Goal: Task Accomplishment & Management: Manage account settings

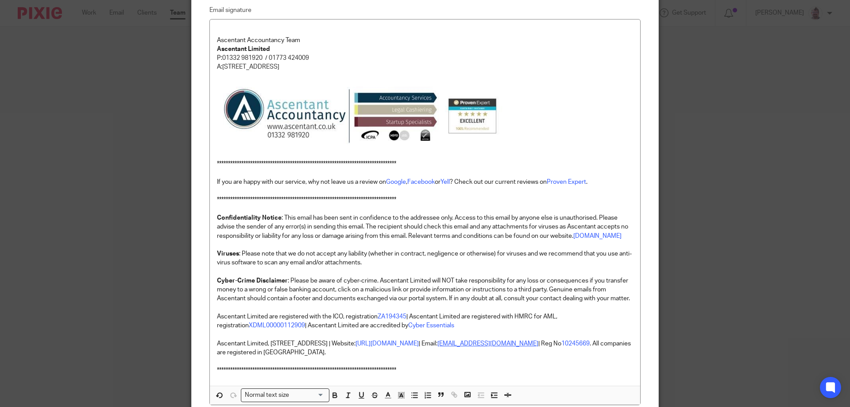
scroll to position [296, 0]
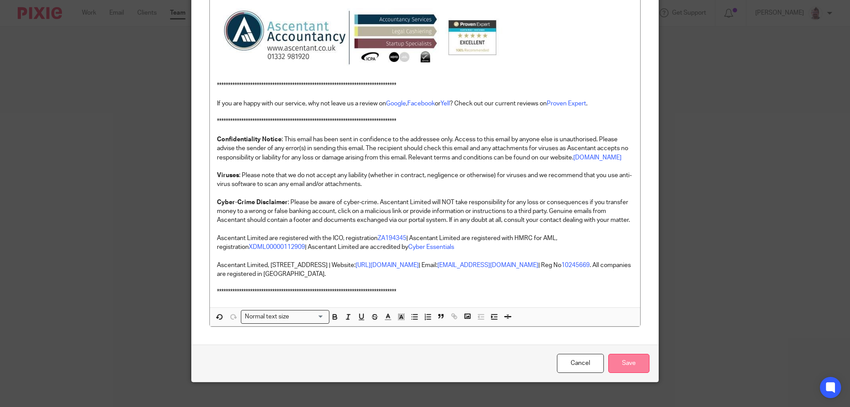
click at [626, 373] on input "Save" at bounding box center [628, 363] width 41 height 19
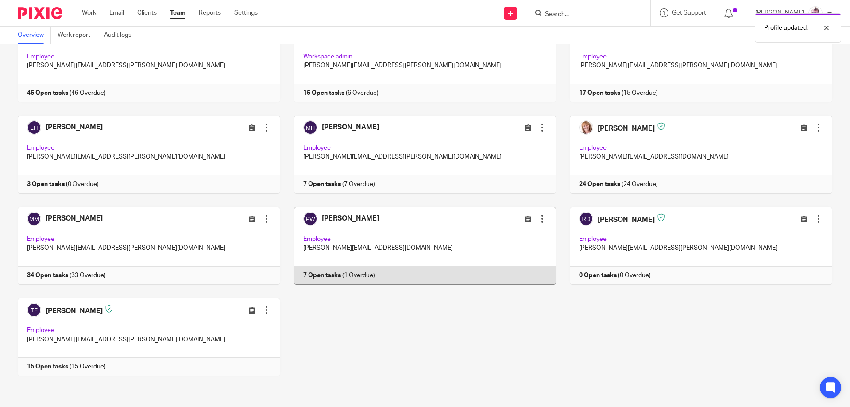
scroll to position [106, 0]
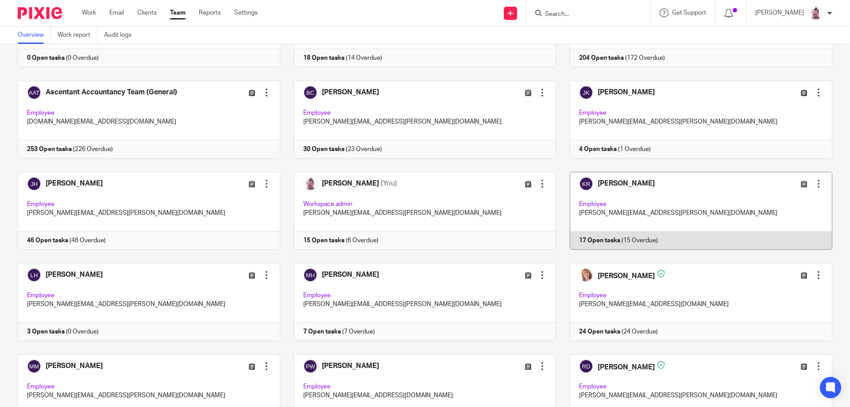
click at [814, 183] on div at bounding box center [818, 183] width 9 height 9
click at [814, 182] on div at bounding box center [818, 183] width 9 height 9
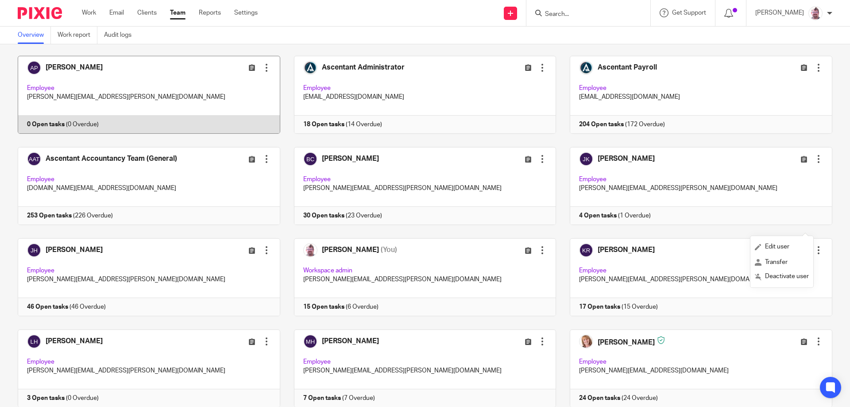
scroll to position [0, 0]
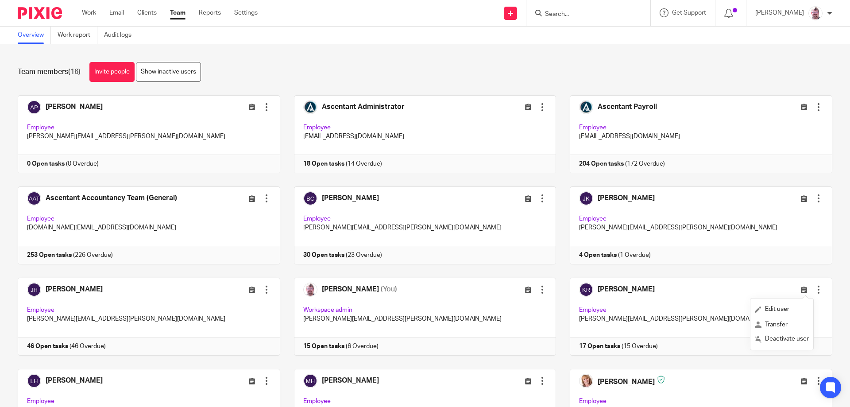
click at [404, 82] on div "Team members (16) Invite people Show inactive users Invite team members Add inv…" at bounding box center [425, 225] width 850 height 362
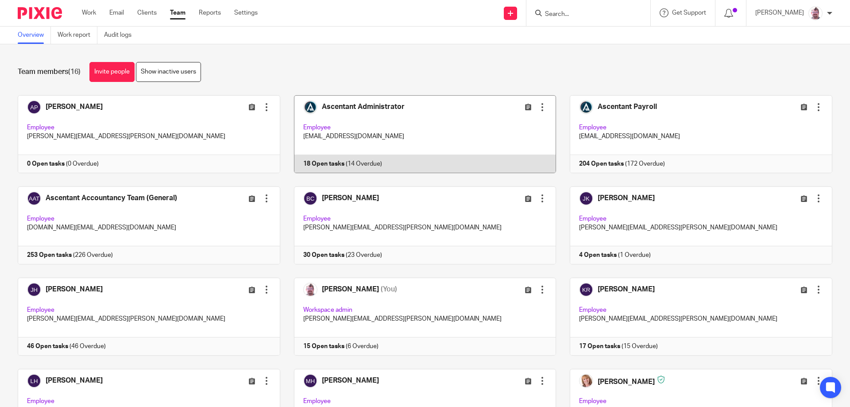
click at [411, 116] on link at bounding box center [418, 134] width 276 height 78
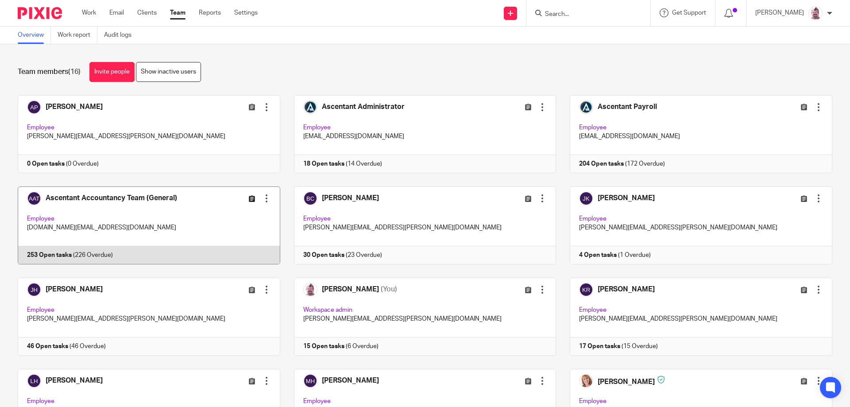
click at [249, 197] on icon at bounding box center [252, 198] width 7 height 7
click at [263, 199] on div at bounding box center [266, 198] width 9 height 9
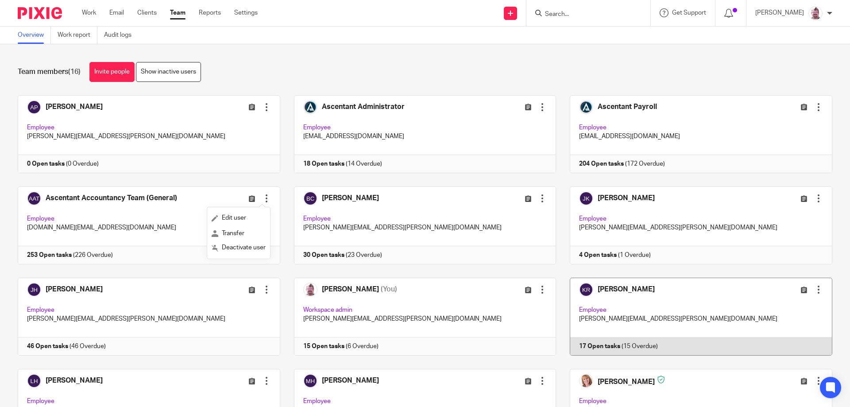
click at [814, 291] on div at bounding box center [818, 289] width 9 height 9
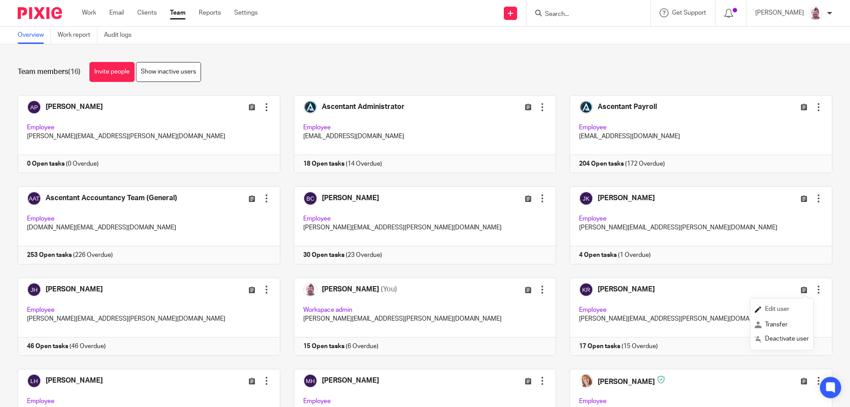
click at [788, 311] on span "Edit user" at bounding box center [777, 309] width 24 height 6
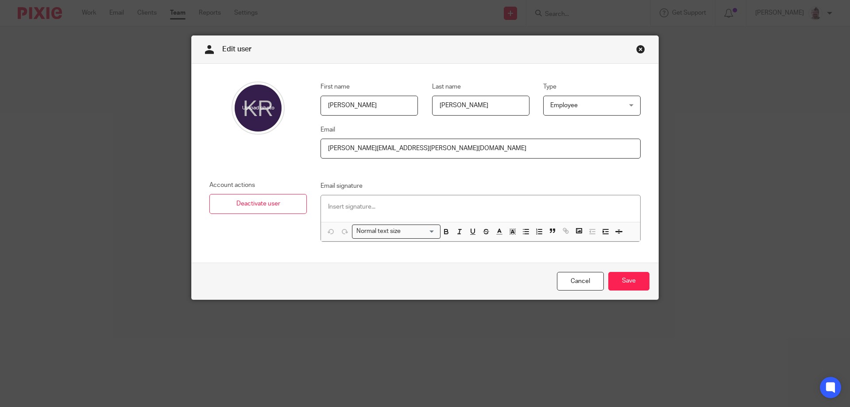
click at [374, 204] on p at bounding box center [480, 206] width 305 height 9
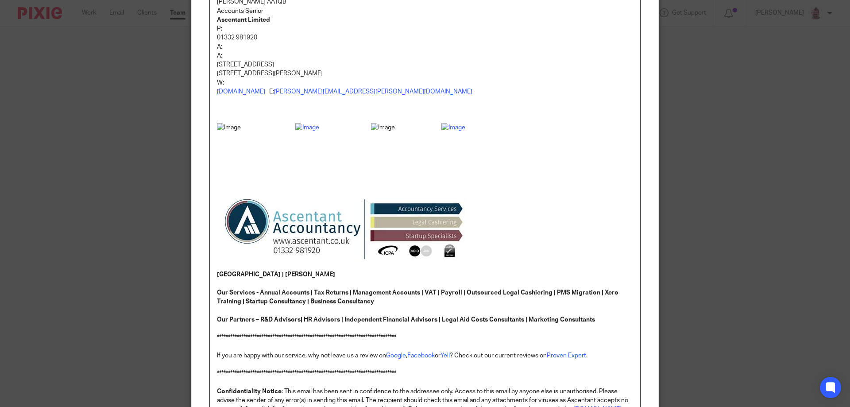
scroll to position [131, 0]
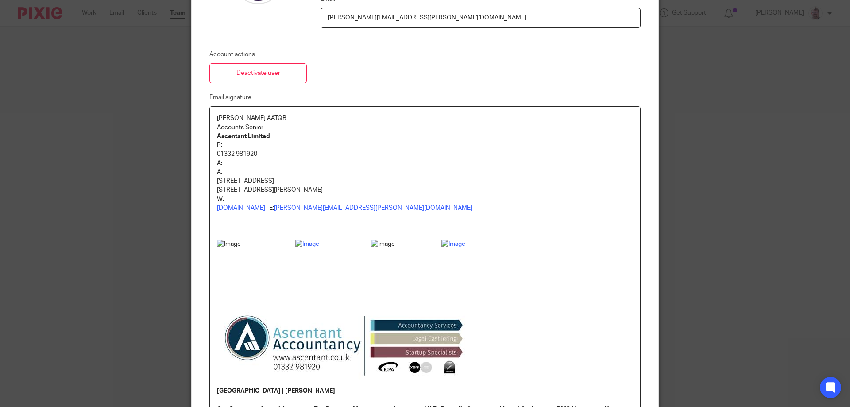
click at [282, 127] on p "Accounts Senior" at bounding box center [425, 127] width 416 height 9
click at [295, 115] on p "Kimberley Ross AATQB" at bounding box center [425, 118] width 416 height 9
click at [240, 147] on p "P:" at bounding box center [425, 145] width 416 height 9
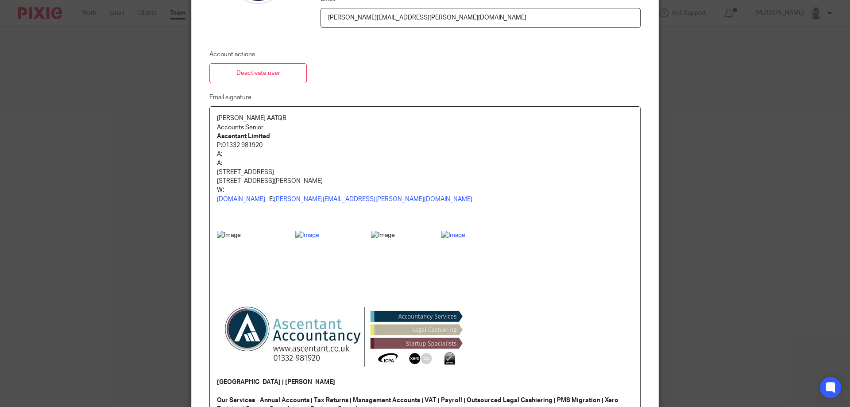
click at [235, 154] on p "A:" at bounding box center [425, 154] width 416 height 9
drag, startPoint x: 373, startPoint y: 171, endPoint x: 214, endPoint y: 172, distance: 158.4
click at [217, 171] on p "Suite 5, Keynes House, Alfreton Road, Derby, DE21 4AS" at bounding box center [425, 172] width 416 height 9
click at [222, 154] on span "Suite 5, Keynes House, Alfreton Road, Derby, DE21 4AS" at bounding box center [250, 154] width 57 height 6
click at [222, 156] on span "Suite 5, Keynes House, Alfreton Road, Derby, DE21 4AS" at bounding box center [250, 154] width 57 height 6
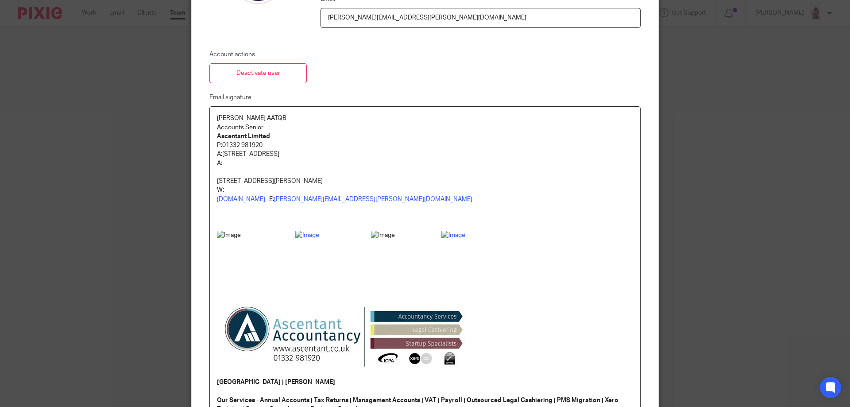
click at [313, 180] on p "1D Oxford Street, Ripley, DE5 3AG" at bounding box center [425, 181] width 416 height 9
drag, startPoint x: 313, startPoint y: 180, endPoint x: 212, endPoint y: 180, distance: 101.3
click at [212, 180] on div "**********" at bounding box center [425, 391] width 430 height 568
click at [222, 164] on span "1D Oxford Street, Ripley, DE5 3AG" at bounding box center [275, 163] width 106 height 6
click at [222, 165] on span "1D Oxford Street, Ripley, DE5 3AG" at bounding box center [275, 163] width 106 height 6
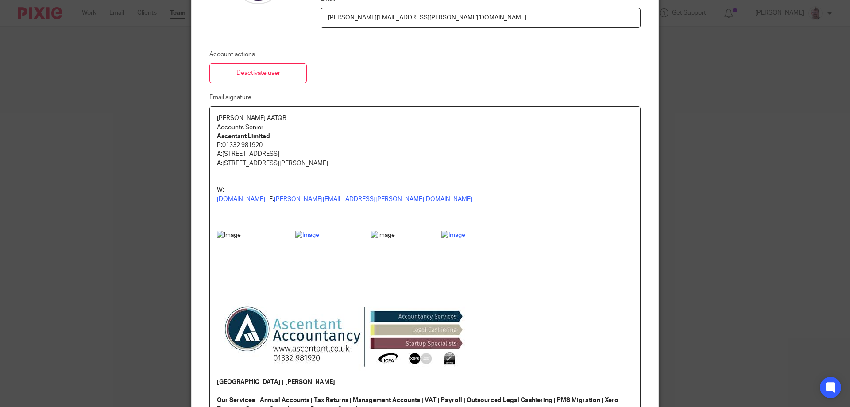
click at [235, 187] on p "W:" at bounding box center [425, 189] width 416 height 9
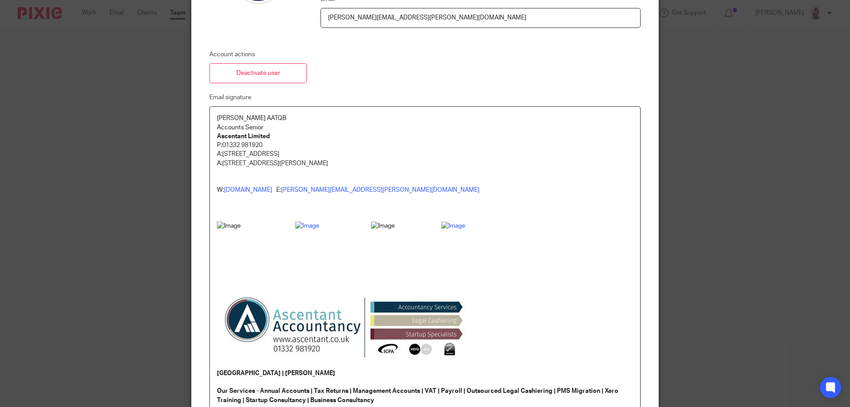
click at [223, 180] on p at bounding box center [425, 181] width 416 height 9
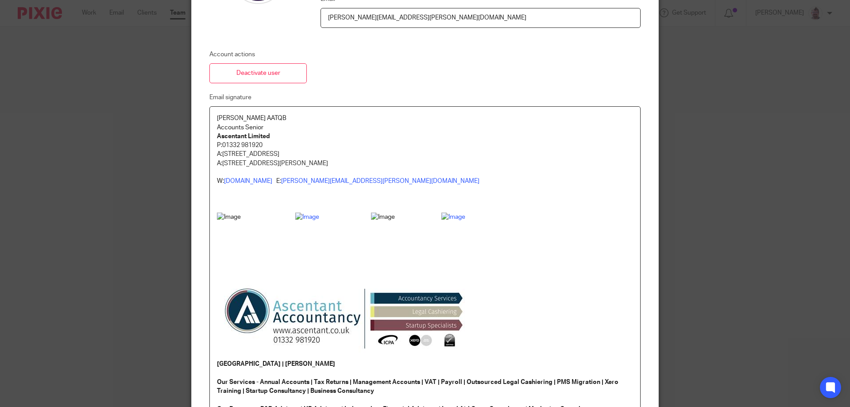
click at [259, 193] on p at bounding box center [425, 189] width 416 height 9
drag, startPoint x: 429, startPoint y: 275, endPoint x: 250, endPoint y: 231, distance: 184.1
click at [250, 231] on p at bounding box center [425, 285] width 416 height 147
click at [234, 203] on p at bounding box center [425, 199] width 416 height 9
drag, startPoint x: 228, startPoint y: 200, endPoint x: 479, endPoint y: 274, distance: 261.4
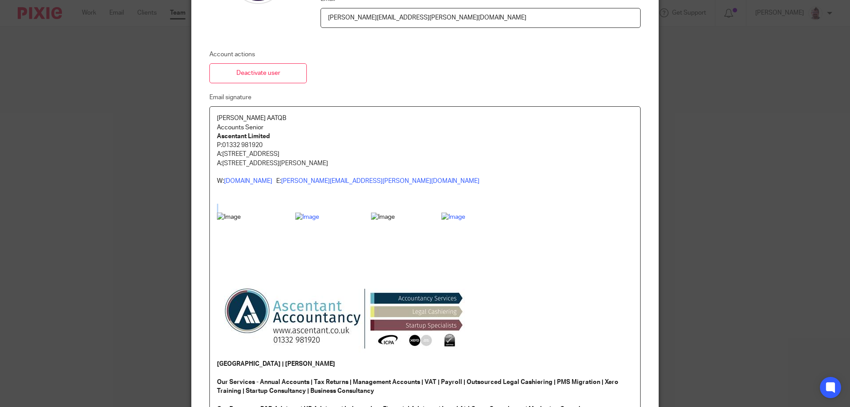
click at [479, 274] on div "**********" at bounding box center [425, 382] width 430 height 550
click at [478, 274] on img at bounding box center [491, 245] width 101 height 66
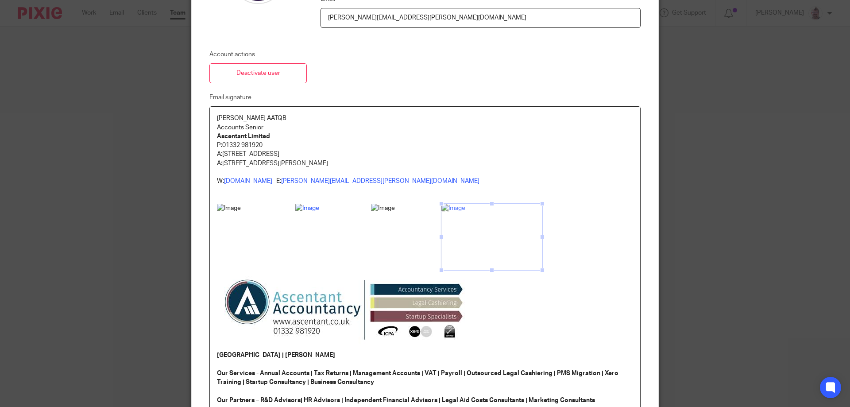
click at [556, 236] on p at bounding box center [425, 277] width 416 height 147
drag, startPoint x: 560, startPoint y: 237, endPoint x: 261, endPoint y: 227, distance: 298.9
click at [259, 227] on p at bounding box center [425, 277] width 416 height 147
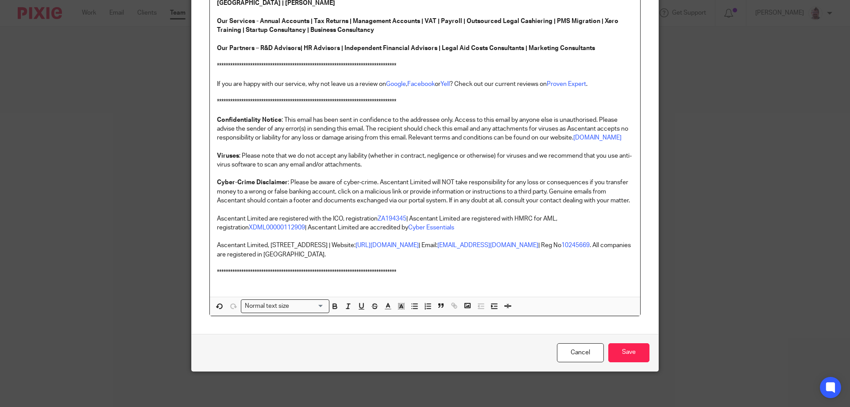
scroll to position [431, 0]
click at [631, 353] on input "Save" at bounding box center [628, 352] width 41 height 19
